Goal: Understand process/instructions: Learn how to perform a task or action

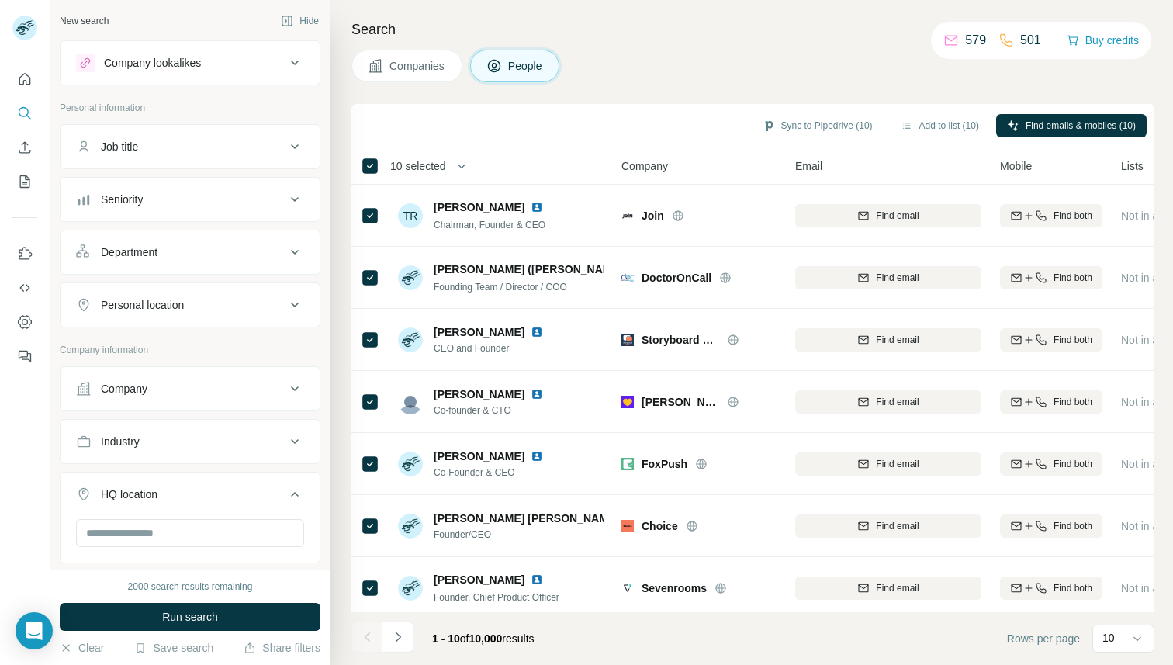
scroll to position [193, 0]
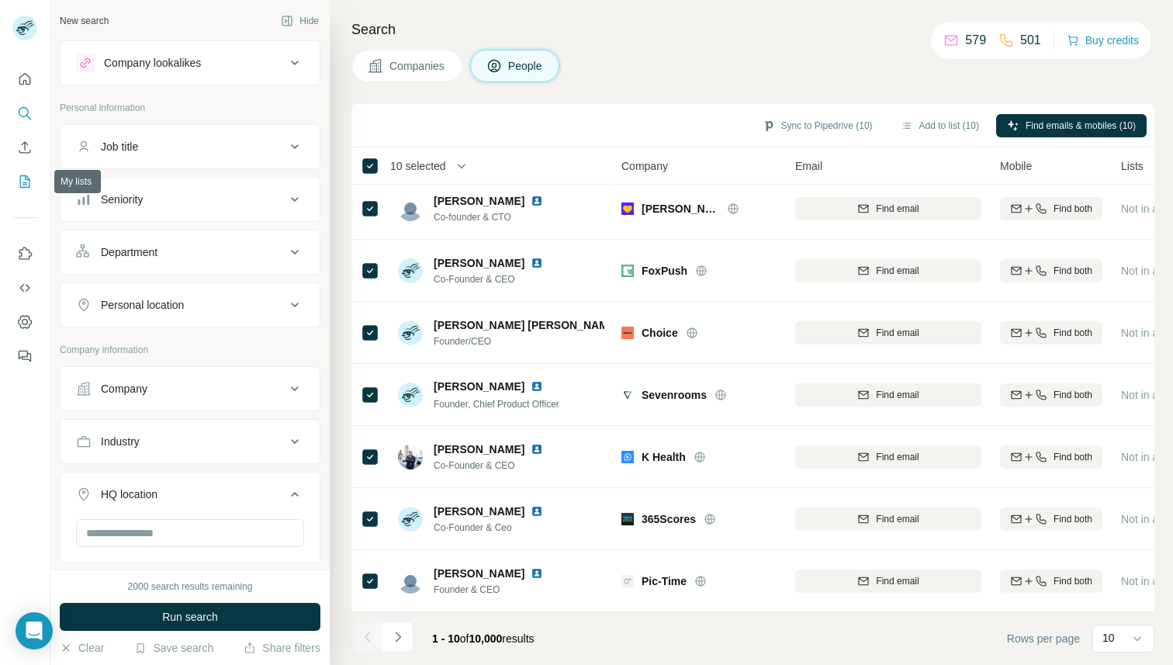
click at [22, 185] on icon "My lists" at bounding box center [25, 182] width 16 height 16
click at [18, 77] on icon "Quick start" at bounding box center [25, 79] width 16 height 16
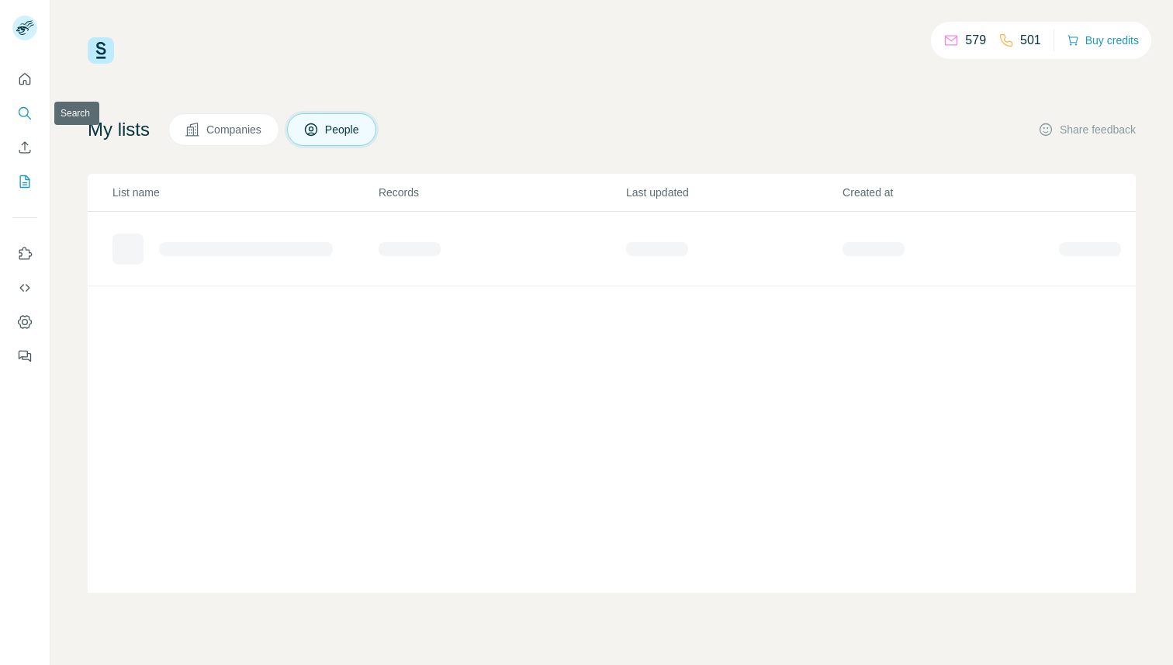
click at [27, 114] on icon "Search" at bounding box center [24, 112] width 10 height 10
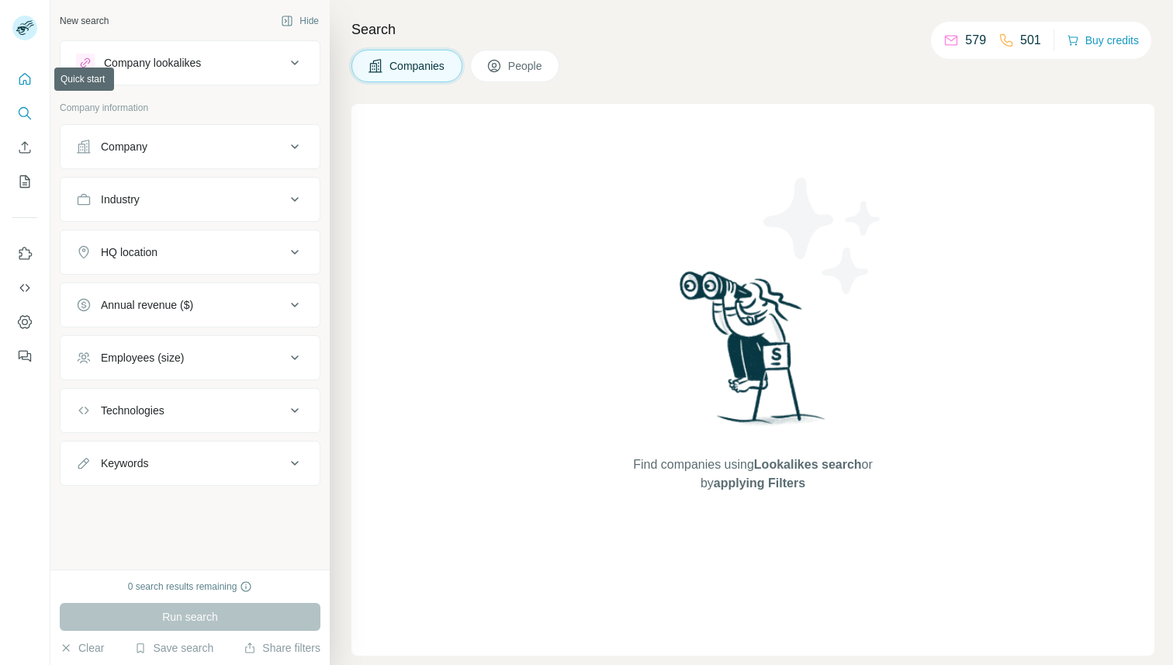
click at [26, 75] on icon "Quick start" at bounding box center [25, 79] width 12 height 12
